Goal: Task Accomplishment & Management: Manage account settings

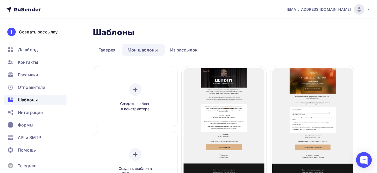
scroll to position [41, 0]
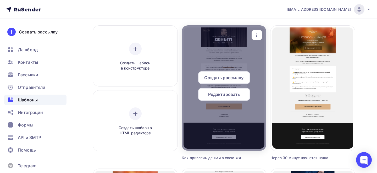
click at [258, 37] on icon "button" at bounding box center [257, 35] width 6 height 6
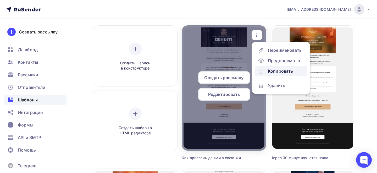
click at [279, 74] on div "Копировать" at bounding box center [280, 71] width 25 height 6
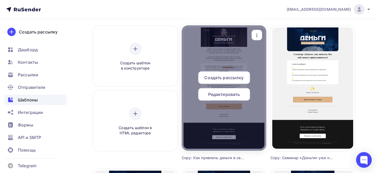
click at [257, 34] on icon "button" at bounding box center [257, 36] width 1 height 4
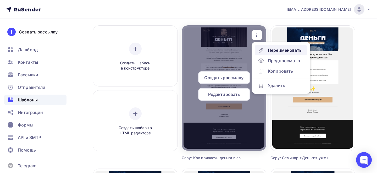
click at [268, 48] on div "Переименовать" at bounding box center [280, 50] width 44 height 6
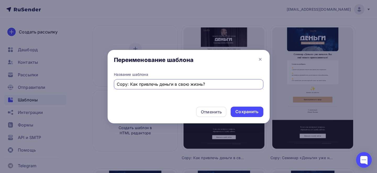
click at [202, 86] on input "Copy: Как привлечь деньги в свою жизнь?" at bounding box center [189, 84] width 144 height 6
type input "Обновленный семинар «Метафорические карты во ВсеЛенской терапии 2.0»"
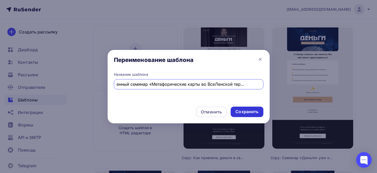
click at [253, 111] on div "Сохранить" at bounding box center [247, 112] width 23 height 6
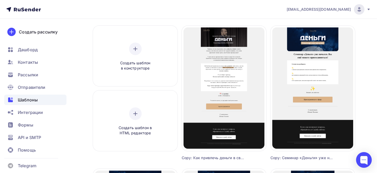
scroll to position [0, 0]
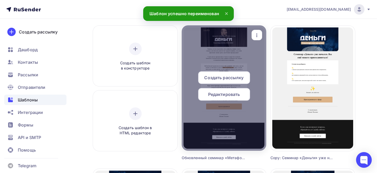
click at [213, 99] on div "Редактировать" at bounding box center [224, 94] width 52 height 13
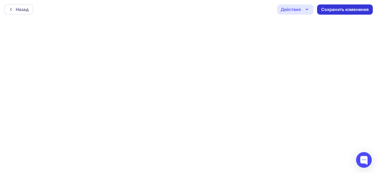
click at [349, 10] on div "Сохранить изменения" at bounding box center [346, 10] width 48 height 6
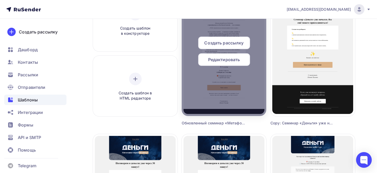
scroll to position [77, 0]
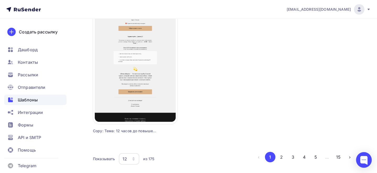
scroll to position [662, 0]
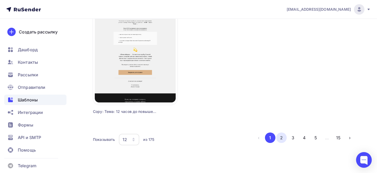
click at [281, 140] on button "2" at bounding box center [281, 138] width 10 height 10
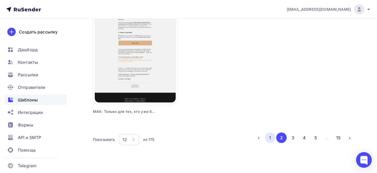
click at [273, 141] on button "1" at bounding box center [270, 138] width 10 height 10
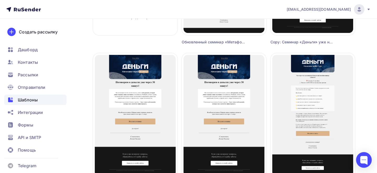
scroll to position [0, 0]
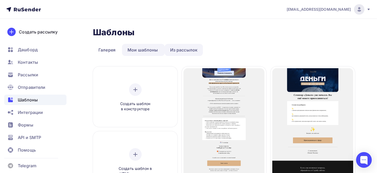
click at [181, 54] on link "Из рассылок" at bounding box center [184, 50] width 39 height 12
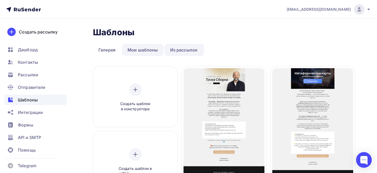
click at [123, 47] on link "Мои шаблоны" at bounding box center [143, 50] width 42 height 12
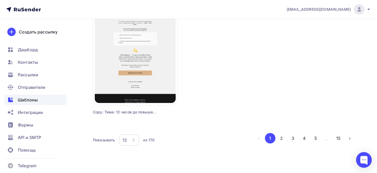
scroll to position [662, 0]
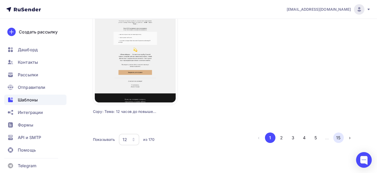
click at [342, 138] on button "15" at bounding box center [339, 138] width 10 height 10
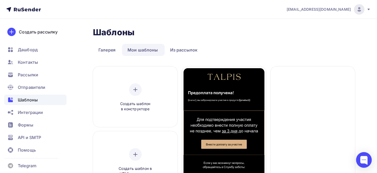
scroll to position [87, 0]
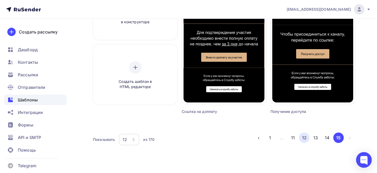
click at [303, 137] on button "12" at bounding box center [304, 138] width 10 height 10
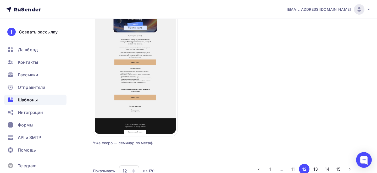
scroll to position [662, 0]
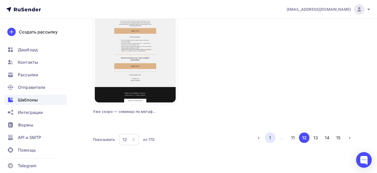
click at [271, 139] on button "1" at bounding box center [270, 138] width 10 height 10
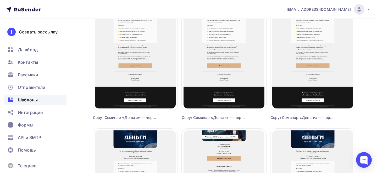
scroll to position [261, 0]
